Goal: Transaction & Acquisition: Download file/media

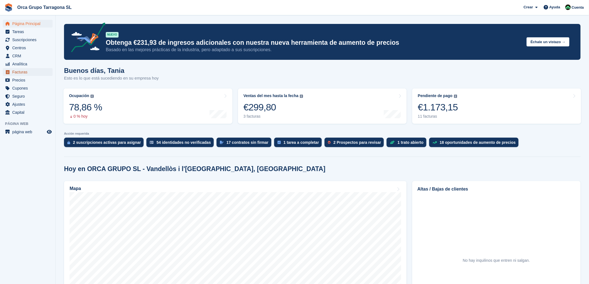
drag, startPoint x: 23, startPoint y: 70, endPoint x: 30, endPoint y: 74, distance: 7.5
click at [23, 70] on span "Facturas" at bounding box center [28, 72] width 33 height 8
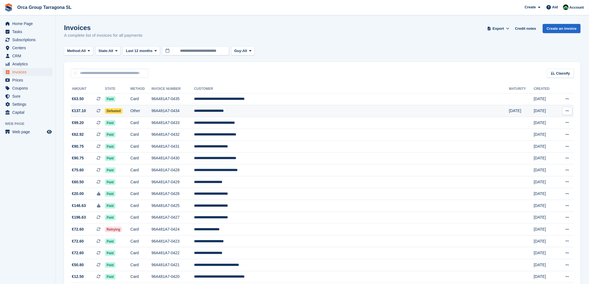
click at [224, 111] on font "**********" at bounding box center [209, 111] width 30 height 4
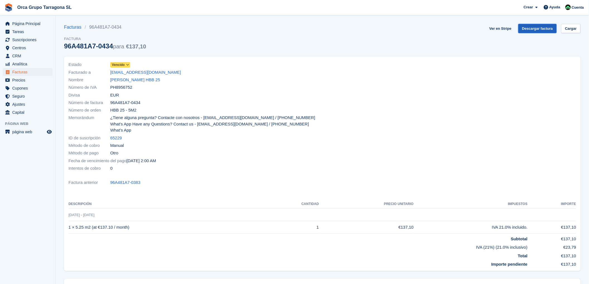
click at [537, 29] on link "Descargar factura" at bounding box center [537, 28] width 39 height 9
click at [30, 73] on span "Facturas" at bounding box center [28, 72] width 33 height 8
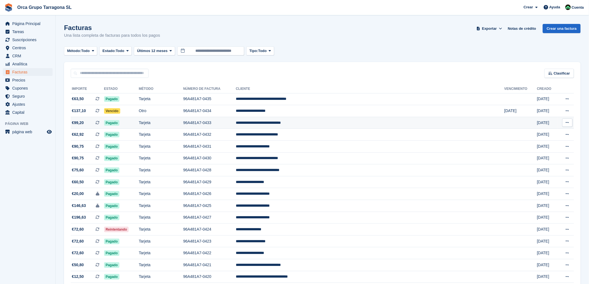
click at [568, 122] on icon at bounding box center [567, 123] width 3 height 4
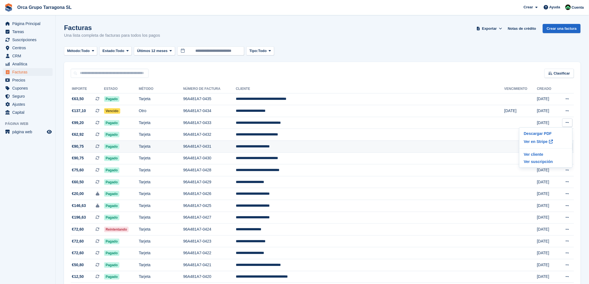
click at [365, 145] on td "**********" at bounding box center [370, 147] width 269 height 12
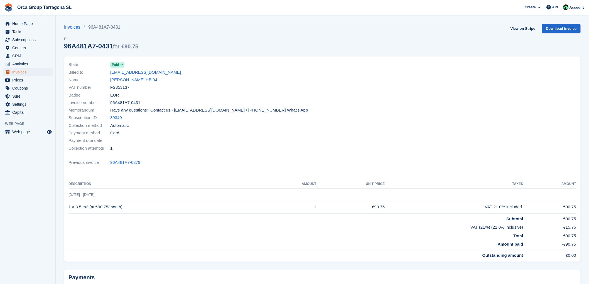
click at [23, 72] on font "Invoices" at bounding box center [19, 72] width 14 height 4
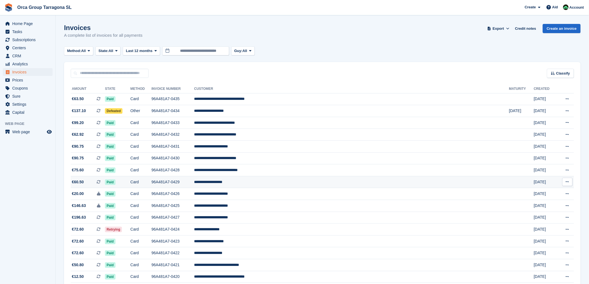
click at [566, 182] on icon at bounding box center [567, 182] width 3 height 4
click at [535, 194] on font "Download PDF" at bounding box center [538, 193] width 28 height 4
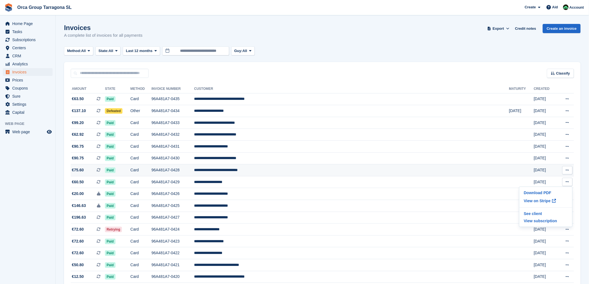
click at [568, 169] on icon at bounding box center [567, 170] width 3 height 4
click at [544, 180] on font "Download PDF" at bounding box center [538, 181] width 28 height 4
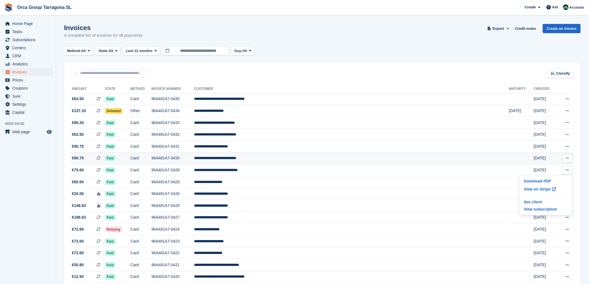
click at [567, 158] on icon at bounding box center [567, 158] width 3 height 4
click at [546, 167] on font "Download PDF" at bounding box center [538, 169] width 28 height 4
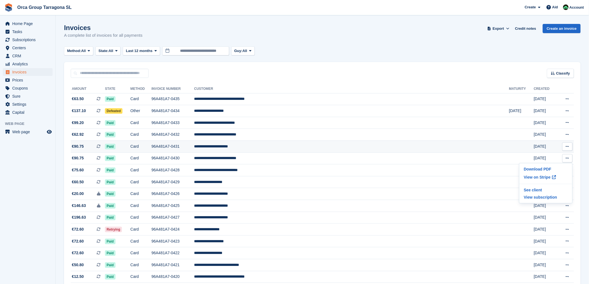
click at [568, 145] on button at bounding box center [567, 147] width 10 height 8
click at [538, 157] on font "Download PDF" at bounding box center [538, 157] width 28 height 4
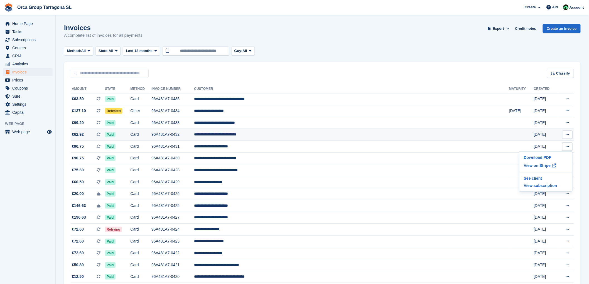
click at [569, 134] on icon at bounding box center [567, 135] width 3 height 4
click at [544, 145] on font "Download PDF" at bounding box center [538, 145] width 28 height 4
click at [567, 134] on icon at bounding box center [567, 135] width 3 height 4
click at [569, 134] on icon at bounding box center [567, 135] width 3 height 4
click at [544, 146] on font "Download PDF" at bounding box center [538, 145] width 28 height 4
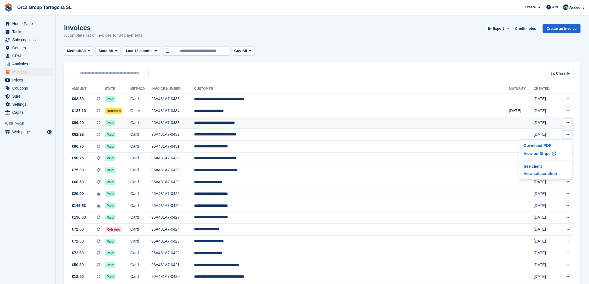
click at [568, 121] on button at bounding box center [567, 123] width 10 height 8
click at [544, 132] on font "Download PDF" at bounding box center [538, 133] width 28 height 4
click at [567, 110] on icon at bounding box center [567, 111] width 3 height 4
click at [532, 122] on font "Download PDF" at bounding box center [538, 122] width 28 height 4
click at [566, 99] on icon at bounding box center [567, 99] width 3 height 4
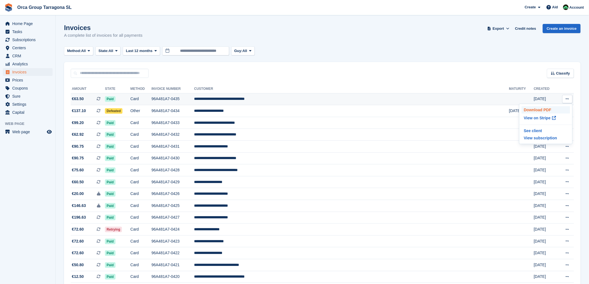
click at [549, 109] on font "Download PDF" at bounding box center [538, 110] width 28 height 4
